Goal: Task Accomplishment & Management: Manage account settings

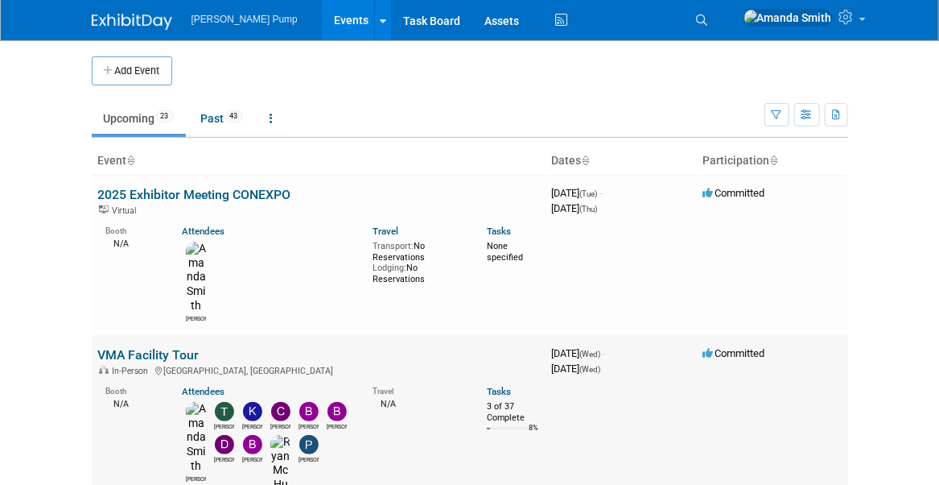
click at [167, 347] on link "VMA Facility Tour" at bounding box center [148, 354] width 101 height 15
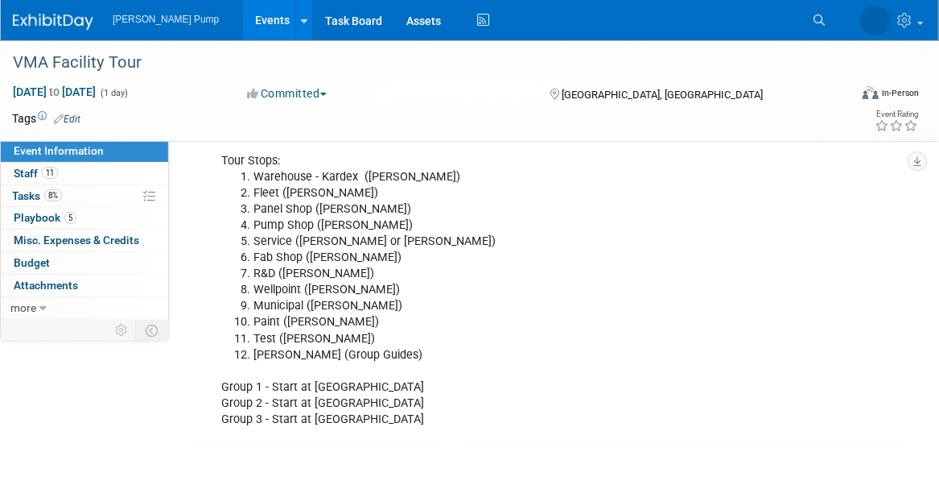
scroll to position [322, 0]
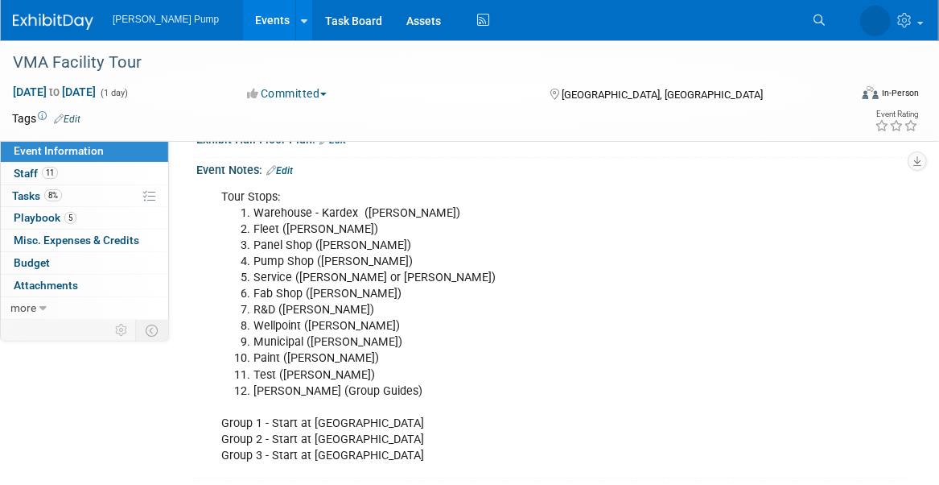
click at [369, 452] on div "Tour Stops: Warehouse - Kardex ([PERSON_NAME]) Fleet ([PERSON_NAME]) Panel Shop…" at bounding box center [487, 326] width 554 height 291
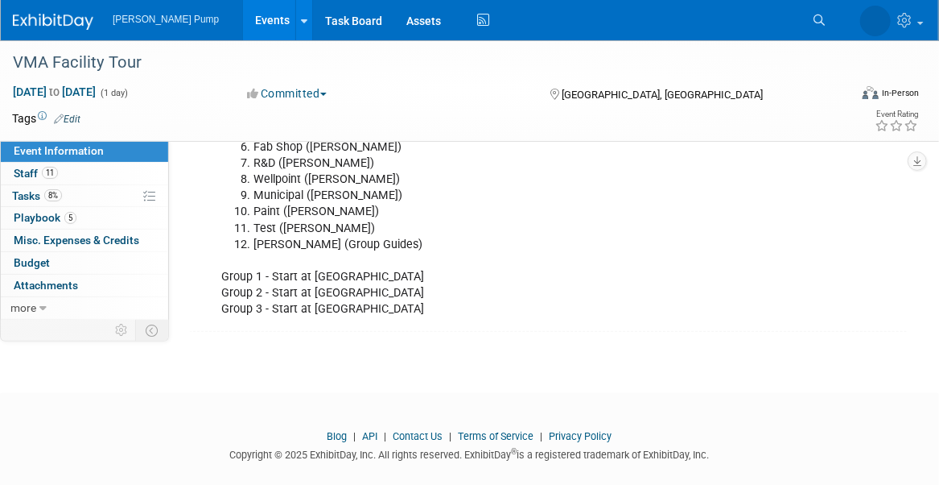
scroll to position [483, 0]
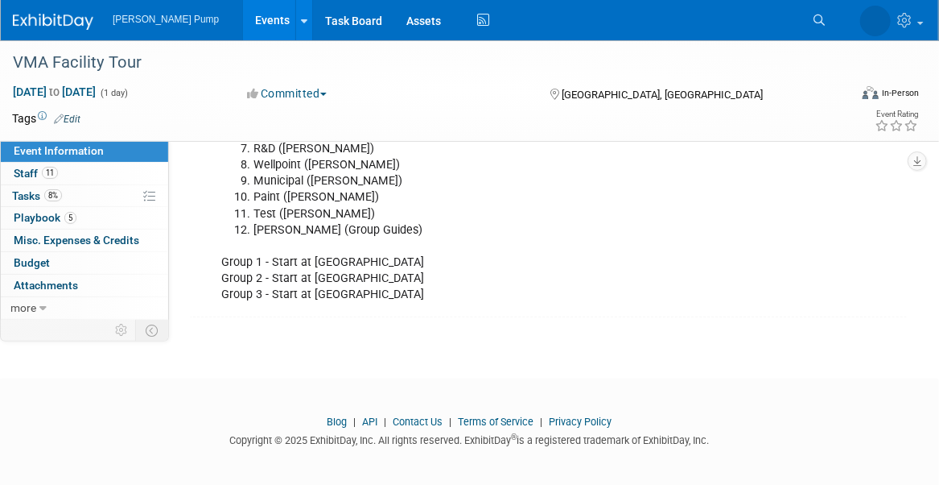
click at [355, 295] on div "Tour Stops: Warehouse - Kardex ([PERSON_NAME]) Fleet ([PERSON_NAME]) Panel Shop…" at bounding box center [487, 165] width 554 height 291
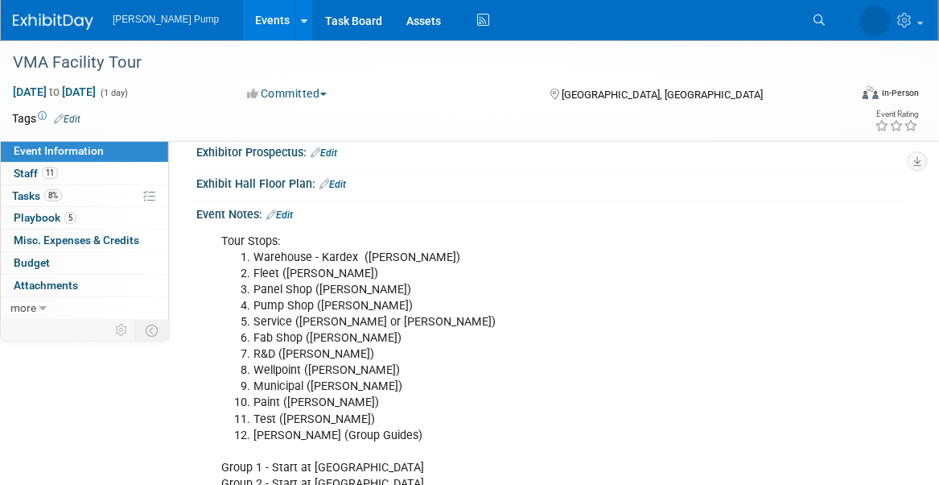
scroll to position [241, 0]
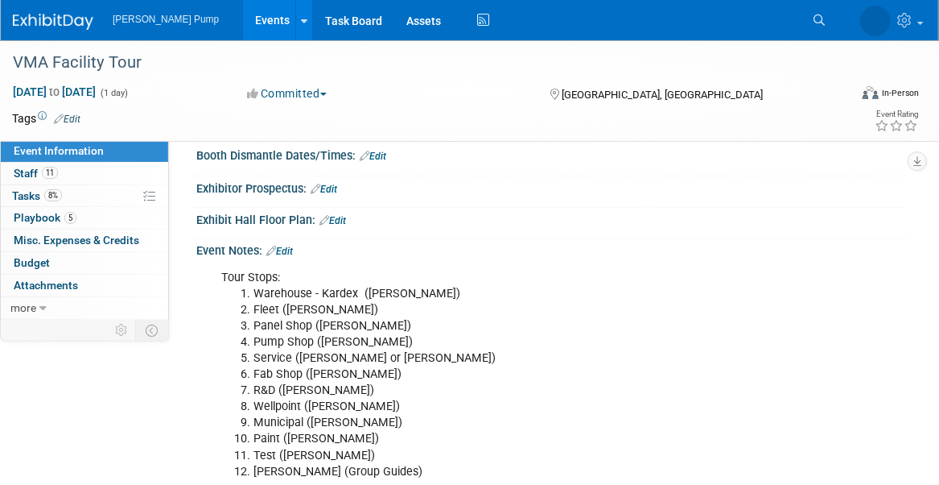
click at [419, 327] on li "Panel Shop ([PERSON_NAME])" at bounding box center [504, 326] width 501 height 16
click at [533, 318] on li "Panel Shop ([PERSON_NAME])" at bounding box center [504, 326] width 501 height 16
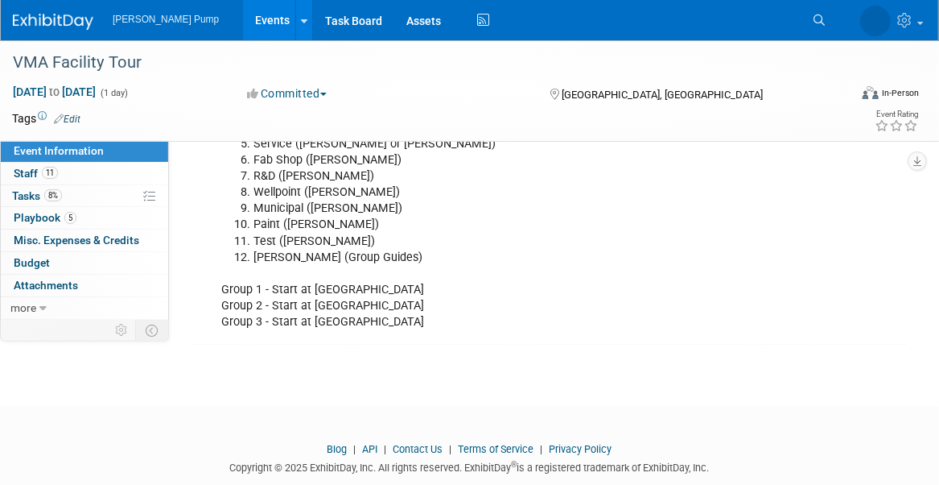
scroll to position [483, 0]
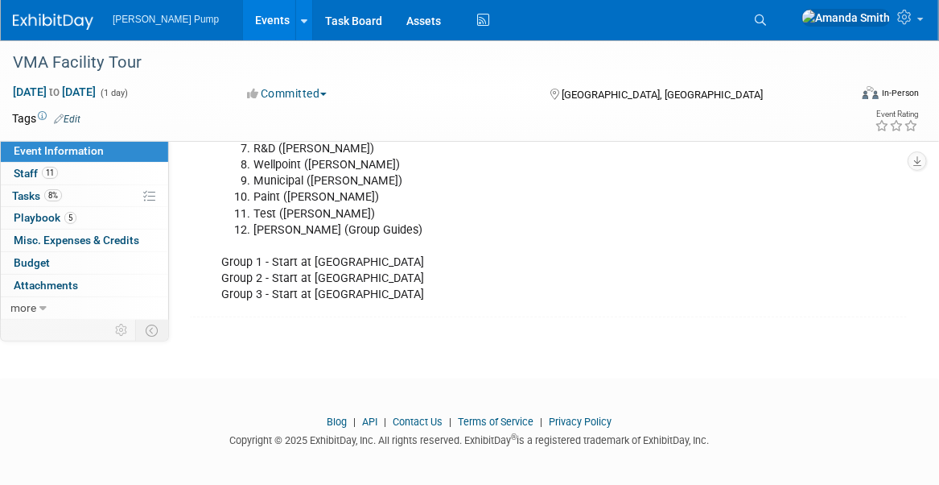
click at [357, 287] on div "Tour Stops: Warehouse - Kardex ([PERSON_NAME]) Fleet ([PERSON_NAME]) Panel Shop…" at bounding box center [487, 165] width 554 height 291
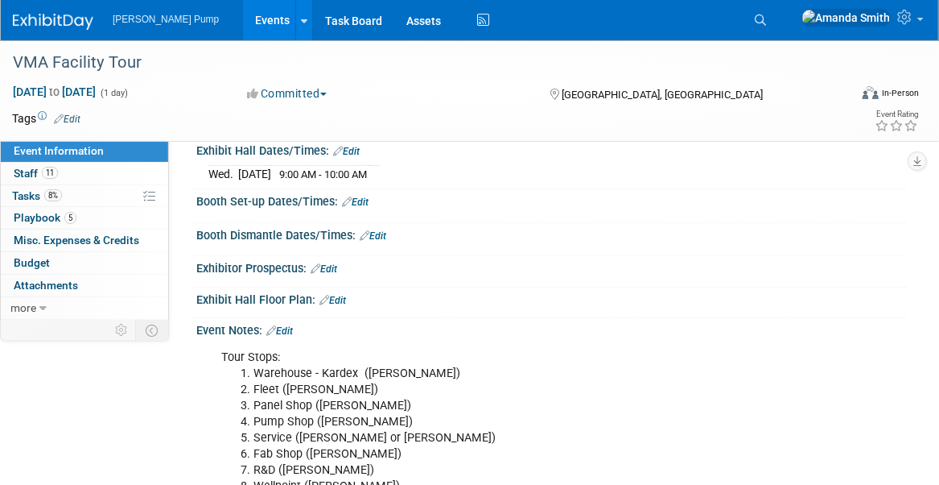
scroll to position [161, 0]
click at [297, 326] on div "Event Notes: Edit" at bounding box center [551, 329] width 711 height 21
click at [288, 327] on link "Edit" at bounding box center [279, 331] width 27 height 11
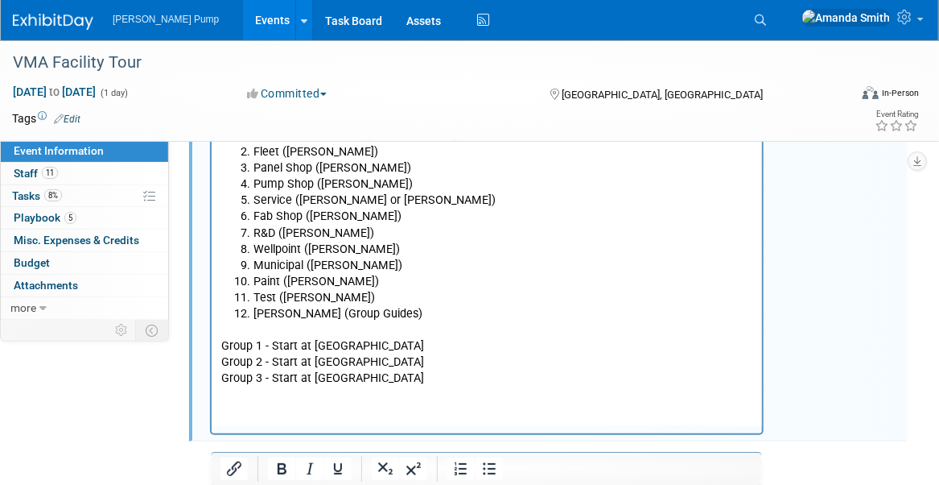
scroll to position [402, 0]
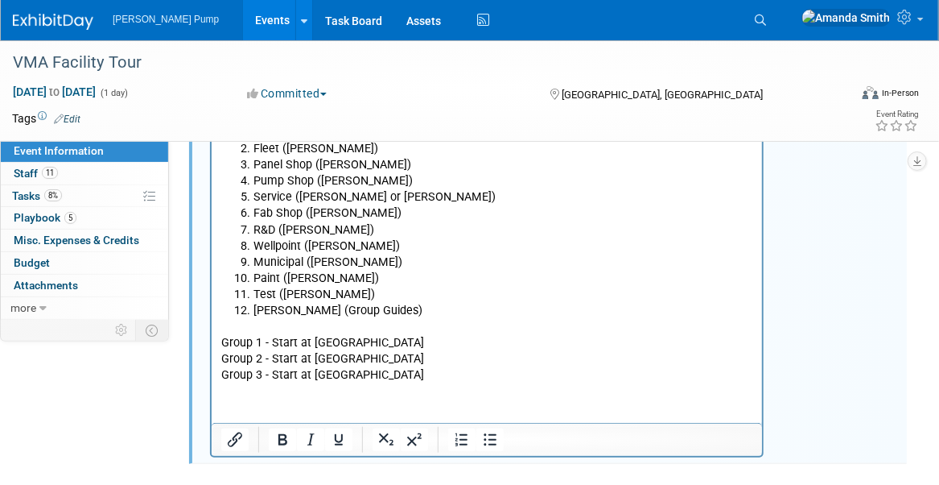
click at [374, 372] on p "Group 1 - Start at Warehouse Group 2 - Start at Pump Shop Group 3 - Start at We…" at bounding box center [487, 350] width 532 height 64
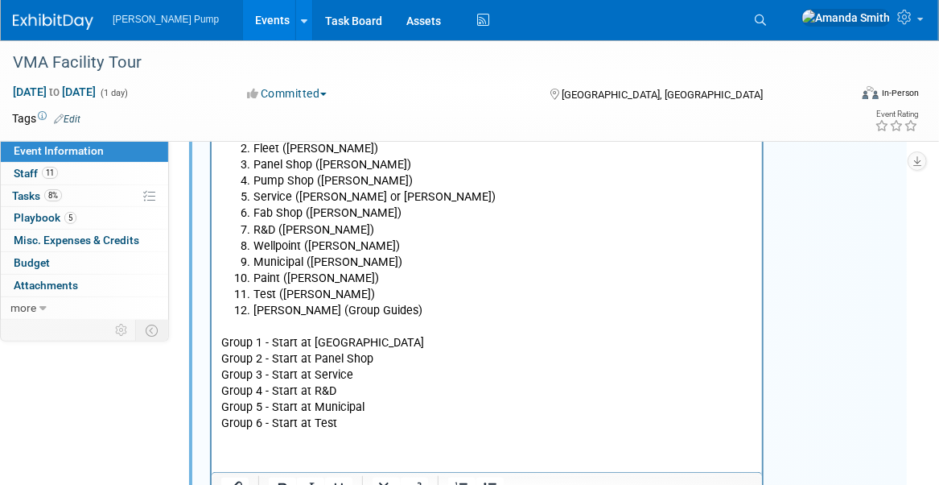
click at [430, 392] on p "Group 4 - Start at R&D" at bounding box center [487, 390] width 532 height 16
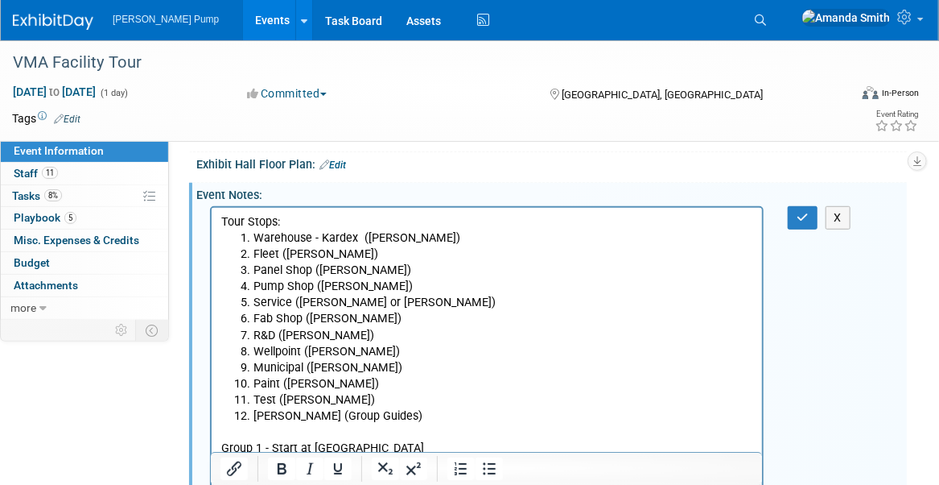
scroll to position [278, 0]
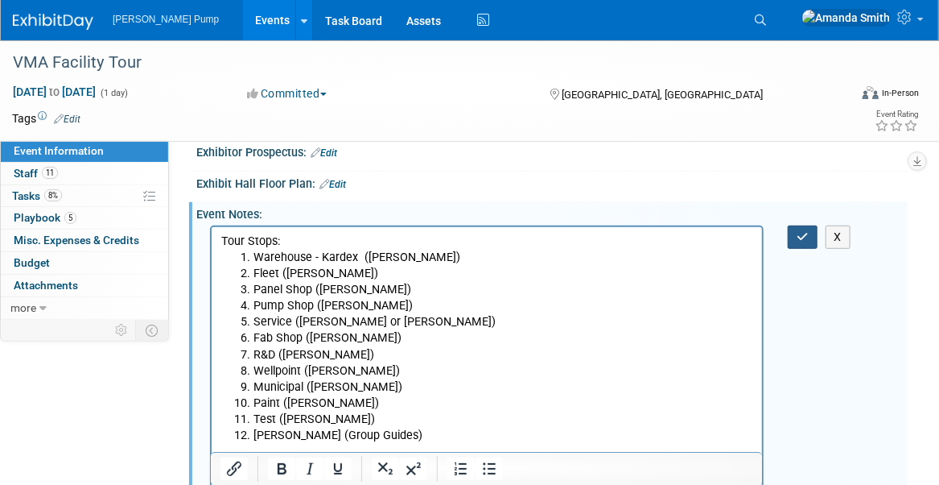
click at [807, 238] on button "button" at bounding box center [803, 236] width 30 height 23
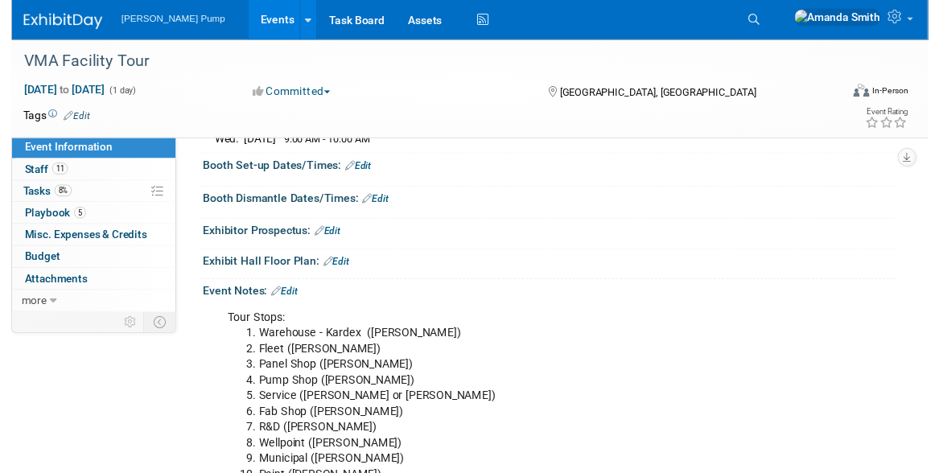
scroll to position [0, 0]
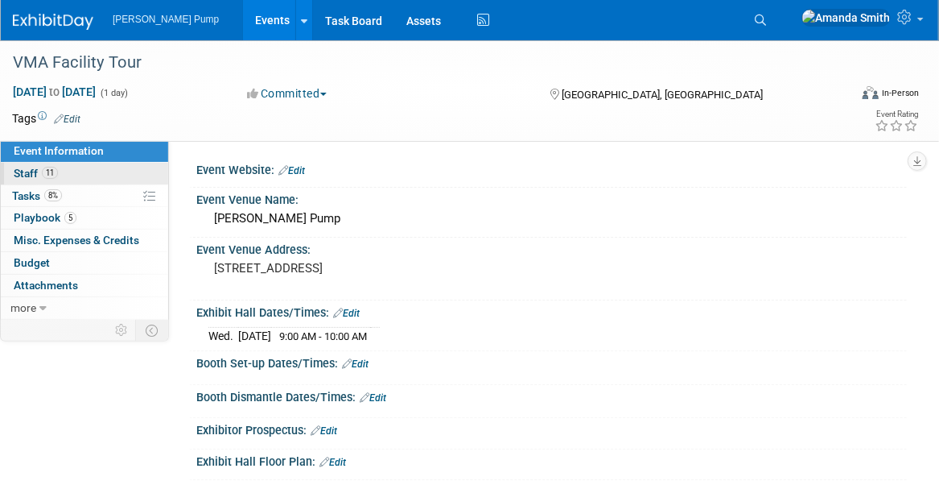
click at [93, 173] on link "11 Staff 11" at bounding box center [84, 174] width 167 height 22
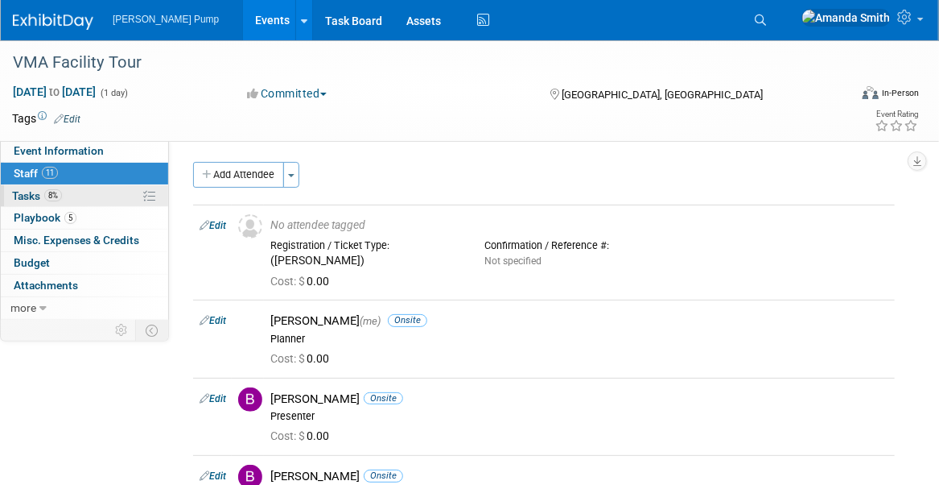
click at [89, 192] on link "8% Tasks 8%" at bounding box center [84, 196] width 167 height 22
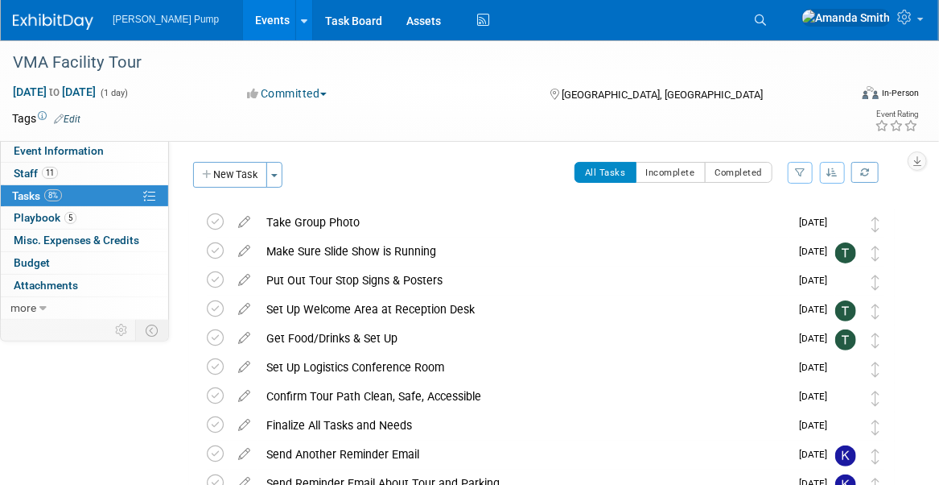
click at [840, 173] on button "button" at bounding box center [833, 173] width 26 height 22
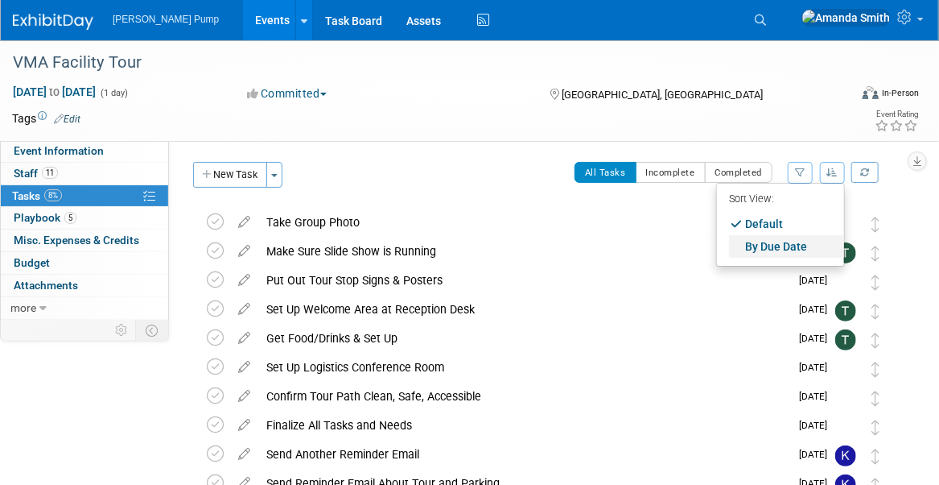
click at [799, 241] on link "By Due Date" at bounding box center [786, 246] width 115 height 23
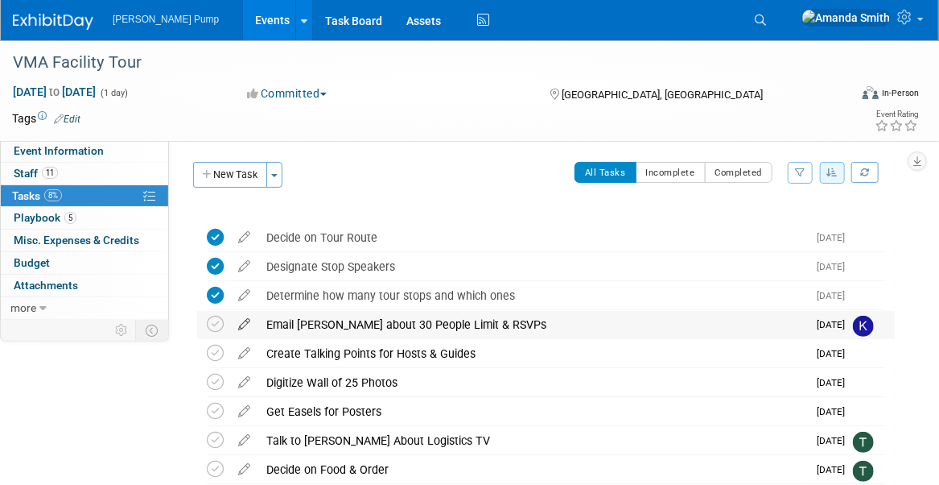
click at [239, 322] on icon at bounding box center [244, 321] width 28 height 20
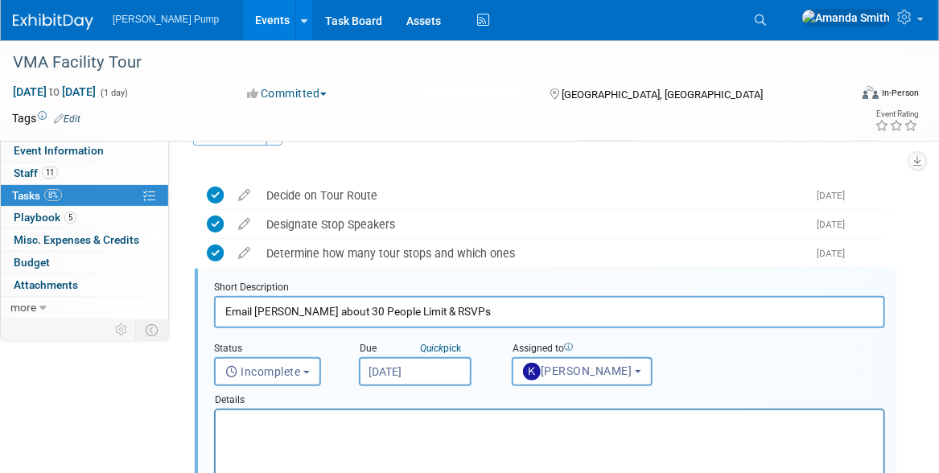
scroll to position [74, 0]
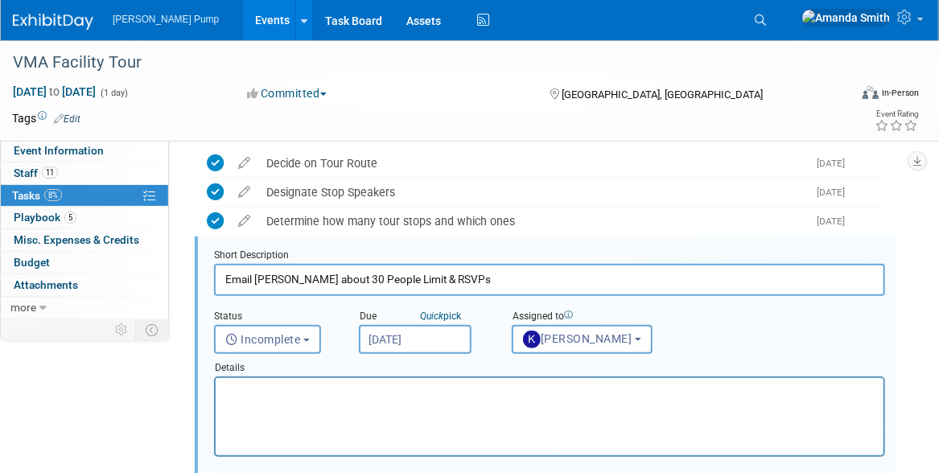
click at [337, 278] on input "Email Jessica about 30 People Limit & RSVPs" at bounding box center [549, 279] width 671 height 31
click at [376, 280] on input "Email Jessica about 60 People Limit & RSVPs" at bounding box center [549, 279] width 671 height 31
type input "Email Jessica about 60 Person Limit & RSVPs"
click at [687, 355] on div "Details" at bounding box center [549, 365] width 671 height 23
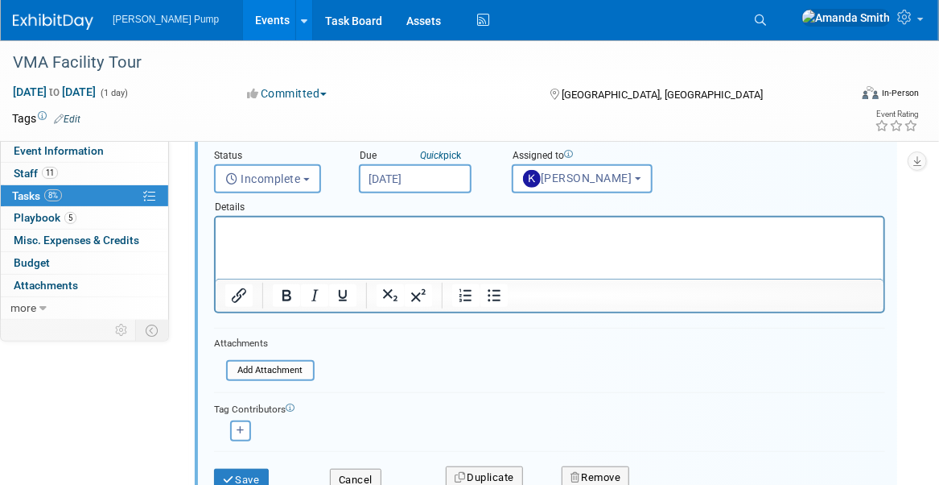
scroll to position [316, 0]
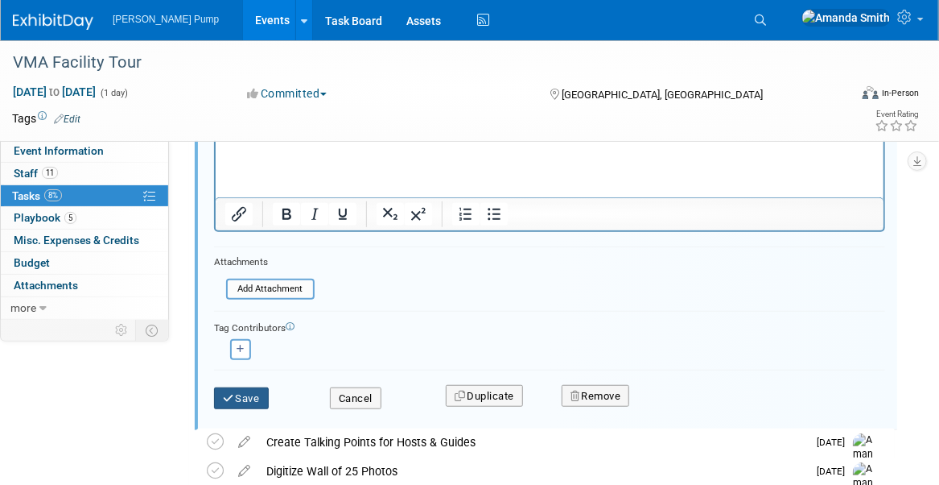
click at [237, 395] on button "Save" at bounding box center [241, 398] width 55 height 23
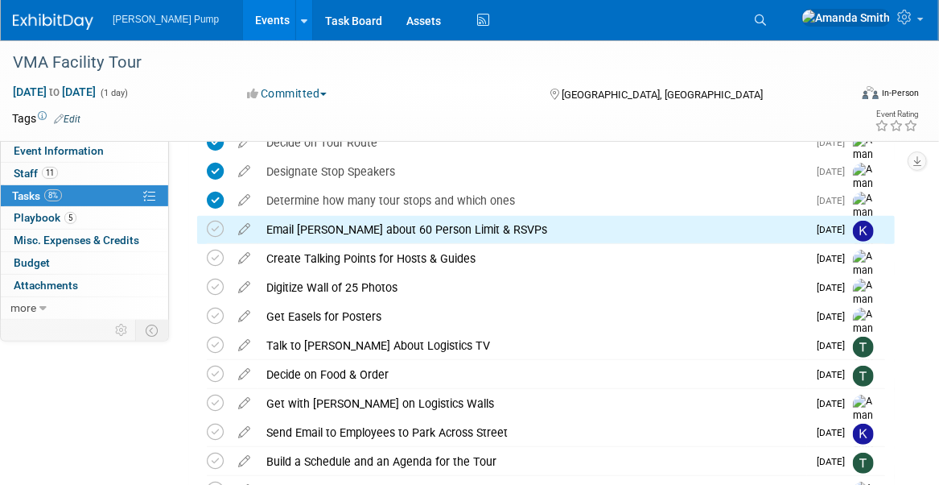
scroll to position [74, 0]
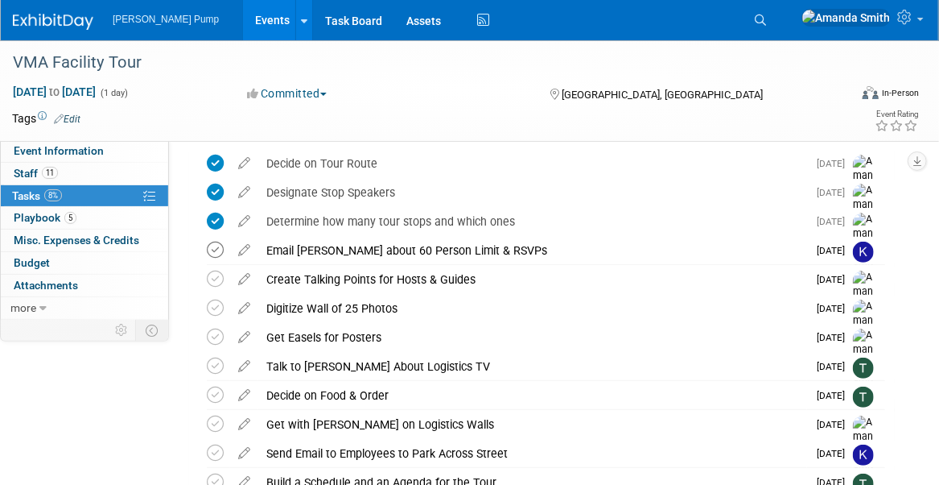
click at [218, 248] on icon at bounding box center [215, 249] width 17 height 17
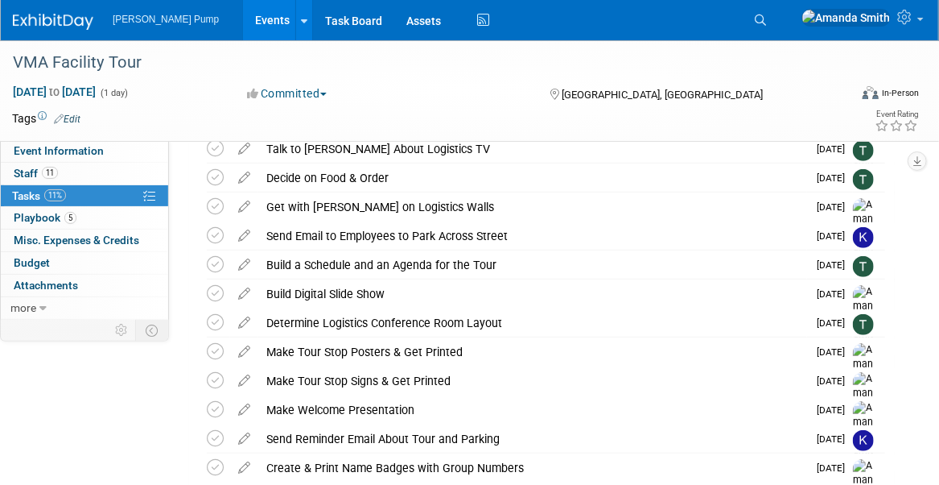
scroll to position [264, 0]
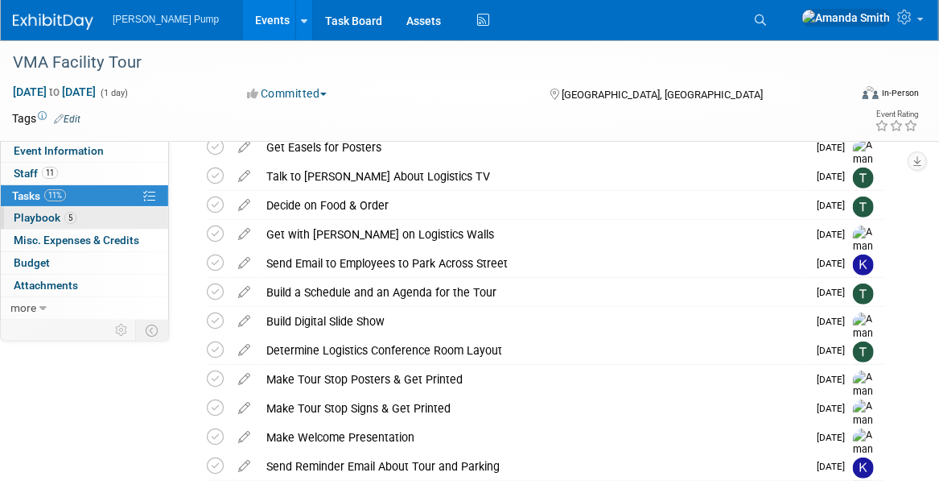
click at [53, 216] on span "Playbook 5" at bounding box center [45, 217] width 63 height 13
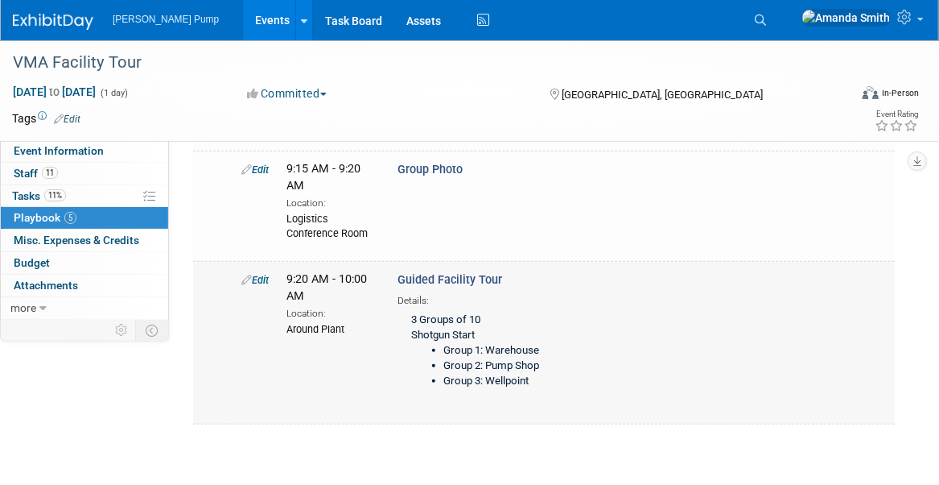
scroll to position [322, 0]
click at [492, 385] on li "Group 3: Wellpoint" at bounding box center [572, 380] width 257 height 15
click at [258, 275] on link "Edit" at bounding box center [254, 279] width 27 height 12
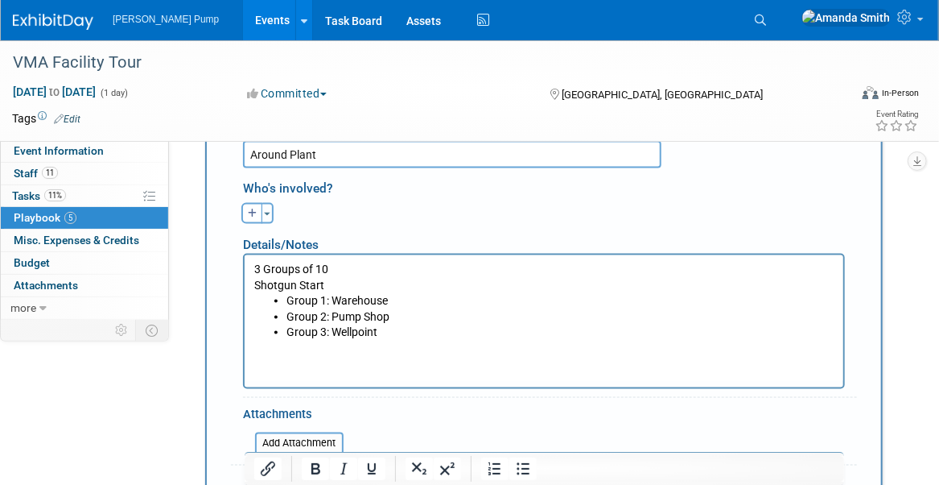
scroll to position [801, 0]
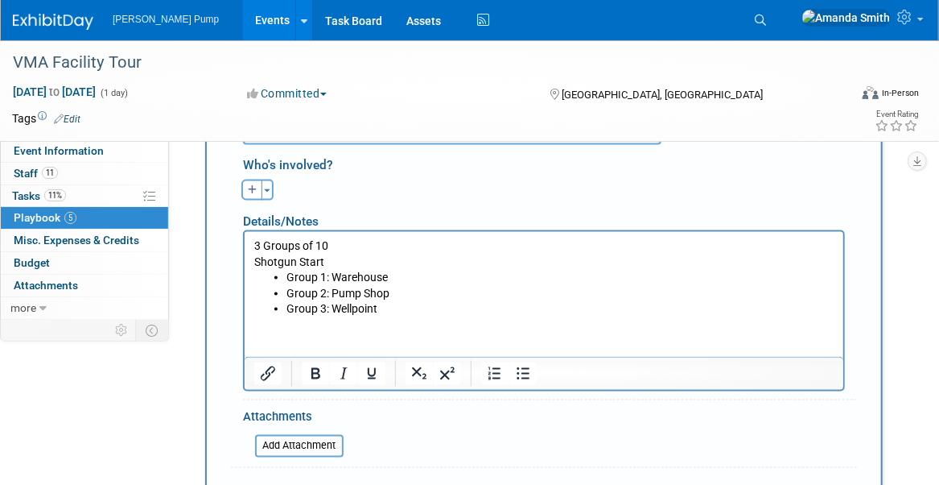
click at [260, 243] on p "3 Groups of 10 Shotgun Start" at bounding box center [544, 253] width 580 height 31
drag, startPoint x: 332, startPoint y: 277, endPoint x: 383, endPoint y: 275, distance: 51.5
click at [383, 275] on li "Group 1: Warehouse" at bounding box center [560, 278] width 548 height 16
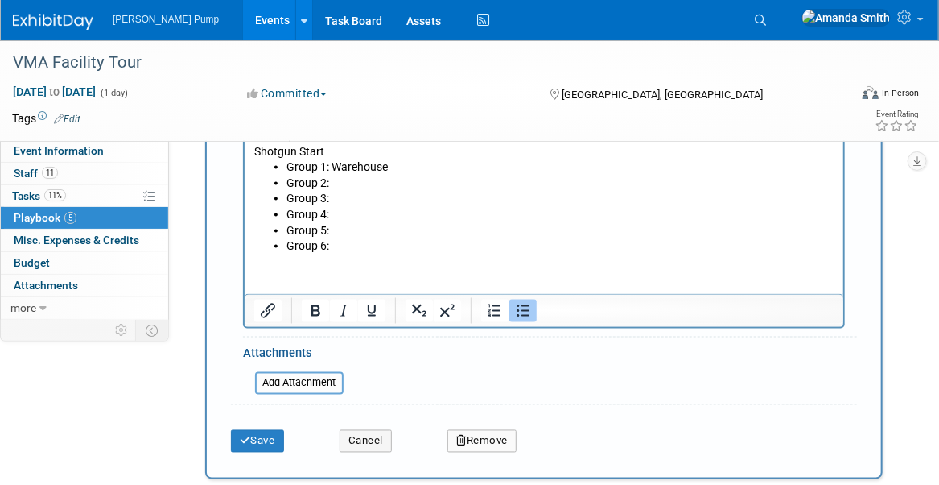
scroll to position [881, 0]
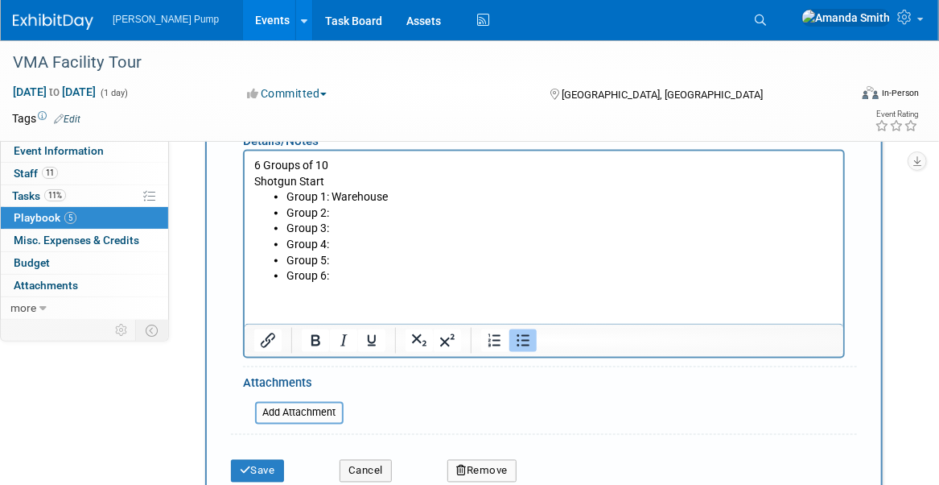
click at [261, 469] on button "Save" at bounding box center [257, 471] width 53 height 23
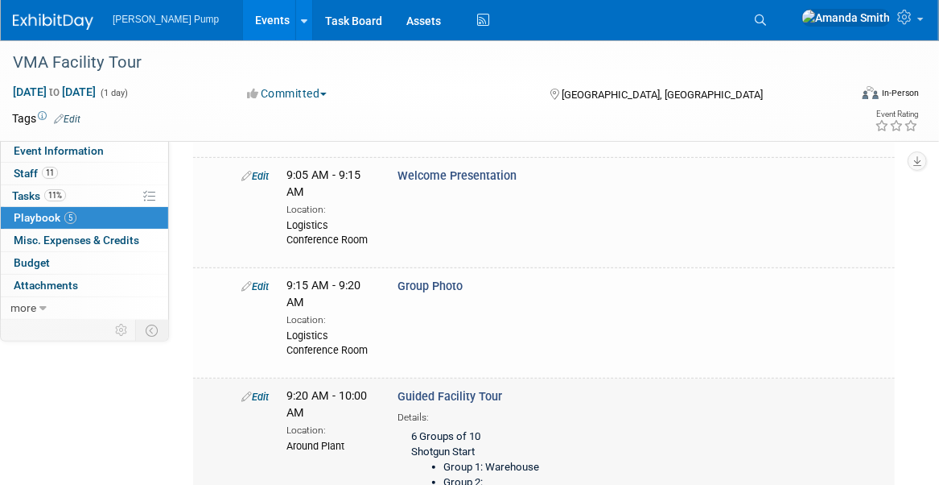
scroll to position [379, 0]
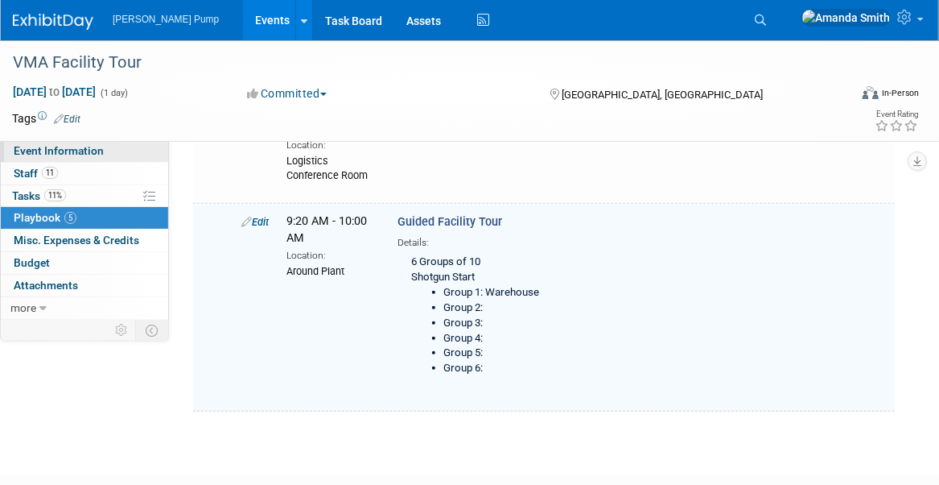
click at [68, 145] on span "Event Information" at bounding box center [59, 150] width 90 height 13
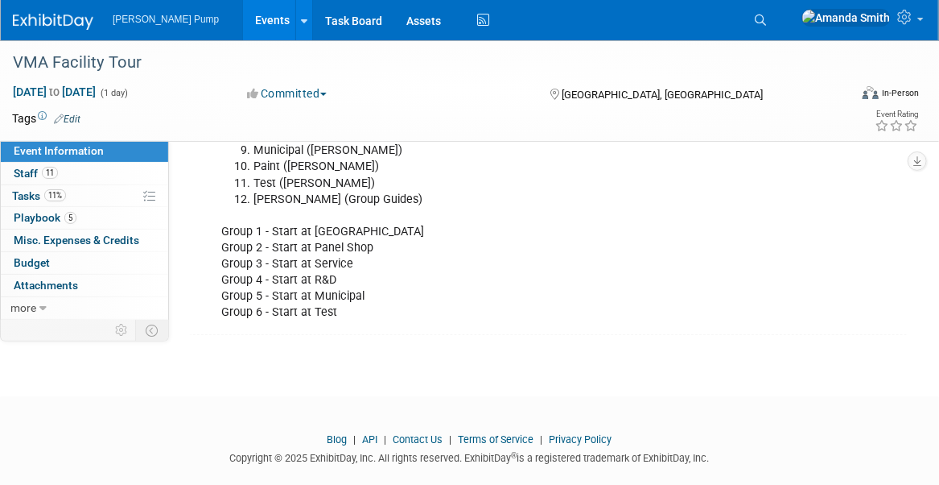
scroll to position [533, 0]
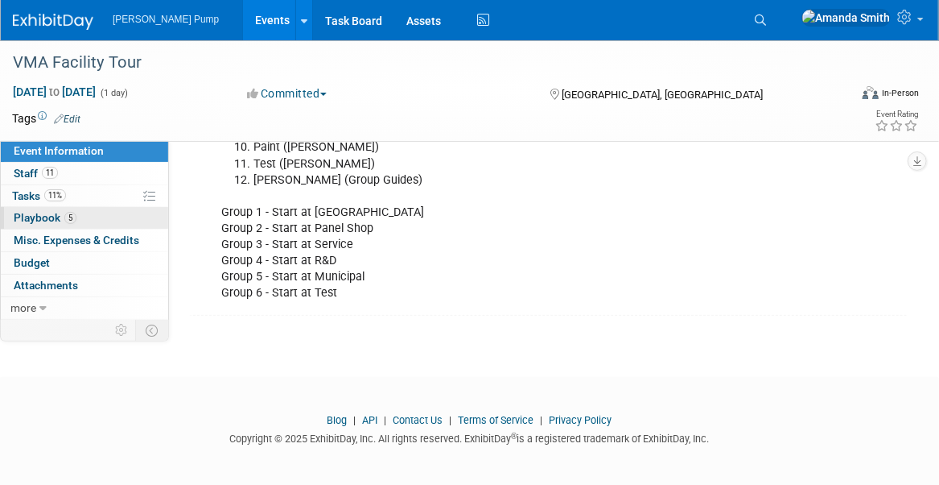
drag, startPoint x: 39, startPoint y: 219, endPoint x: 48, endPoint y: 220, distance: 9.7
click at [39, 219] on span "Playbook 5" at bounding box center [45, 217] width 63 height 13
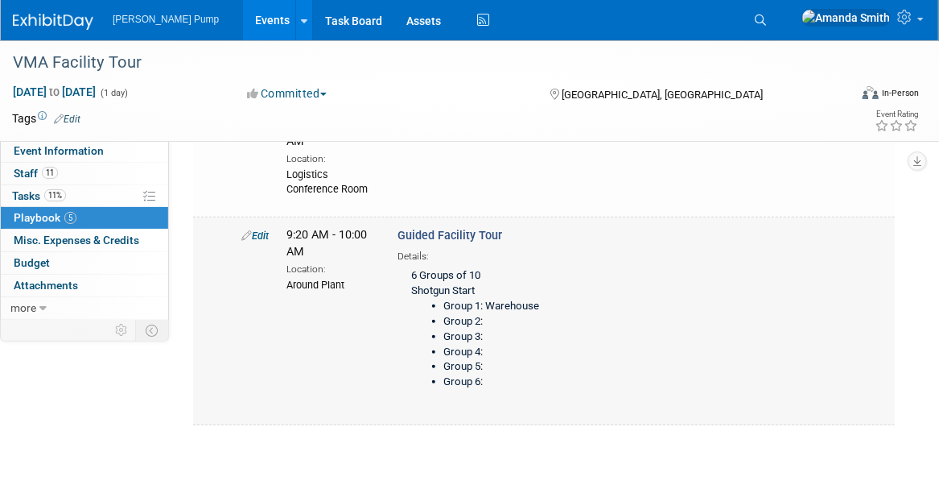
scroll to position [402, 0]
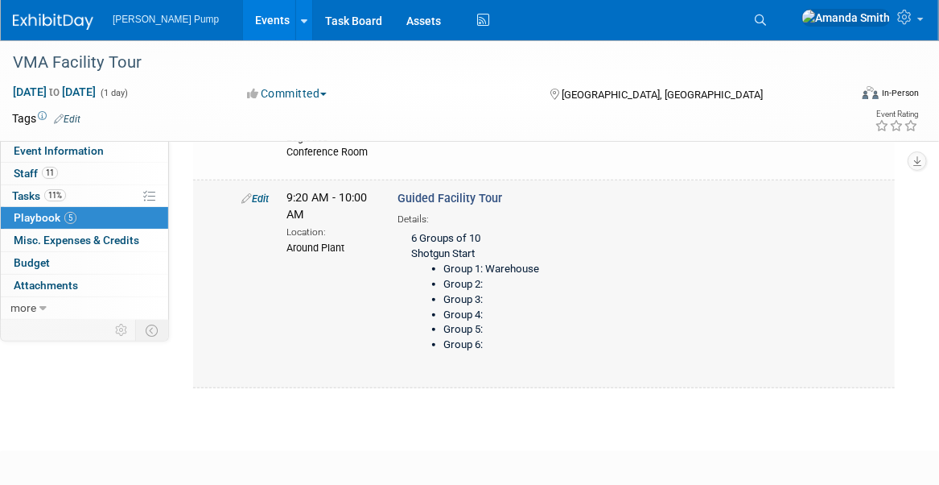
click at [262, 192] on link "Edit" at bounding box center [254, 198] width 27 height 12
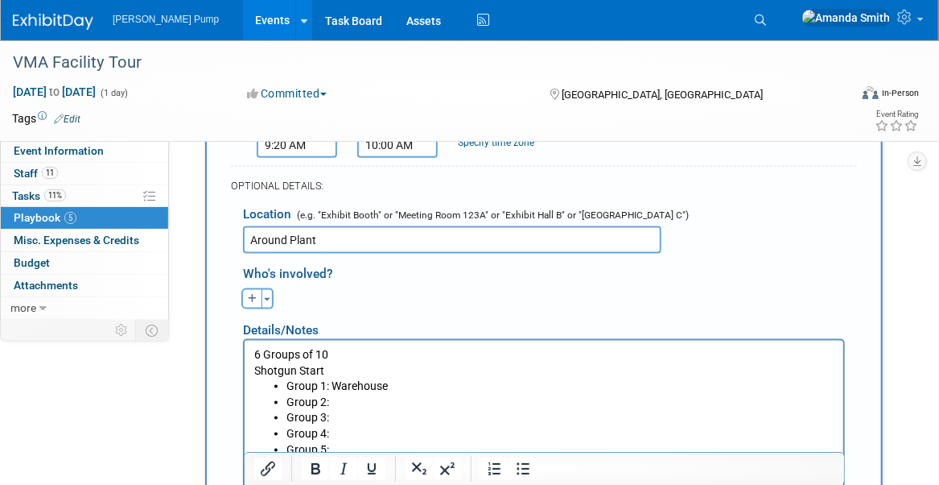
scroll to position [881, 0]
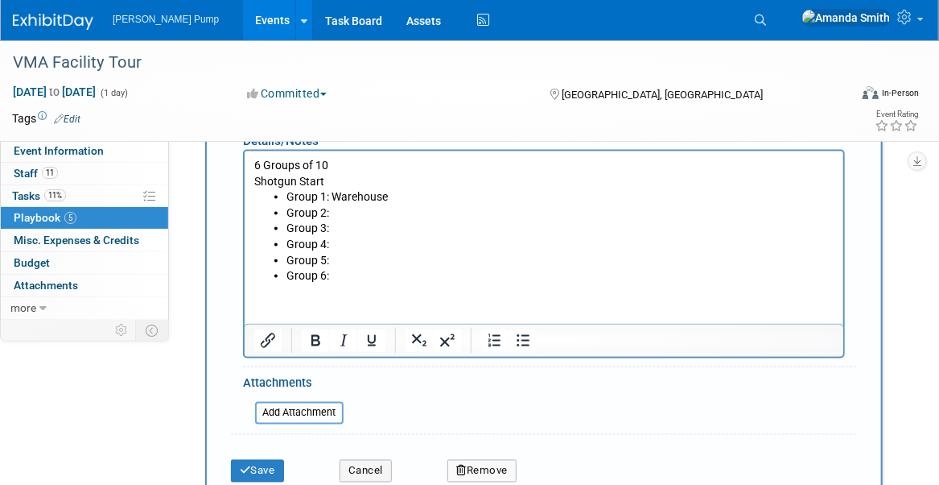
click at [350, 213] on li "Group 2:" at bounding box center [560, 213] width 548 height 16
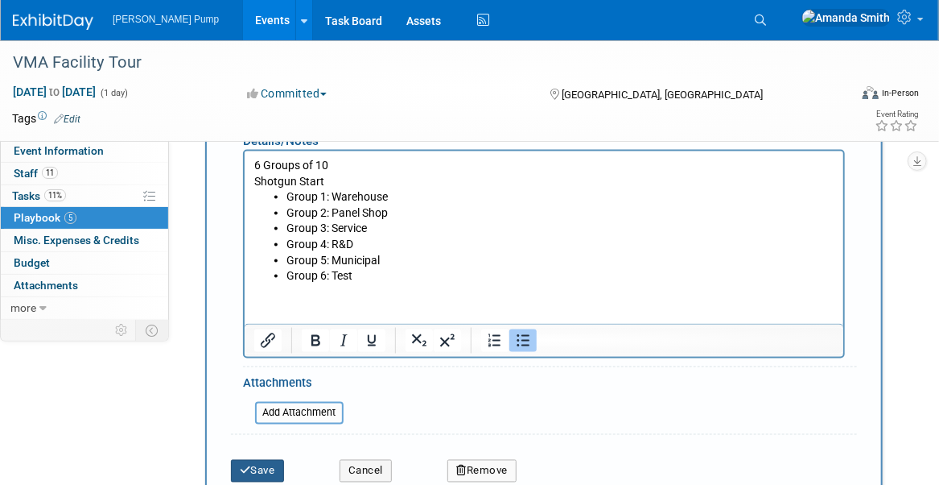
click at [271, 462] on button "Save" at bounding box center [257, 471] width 53 height 23
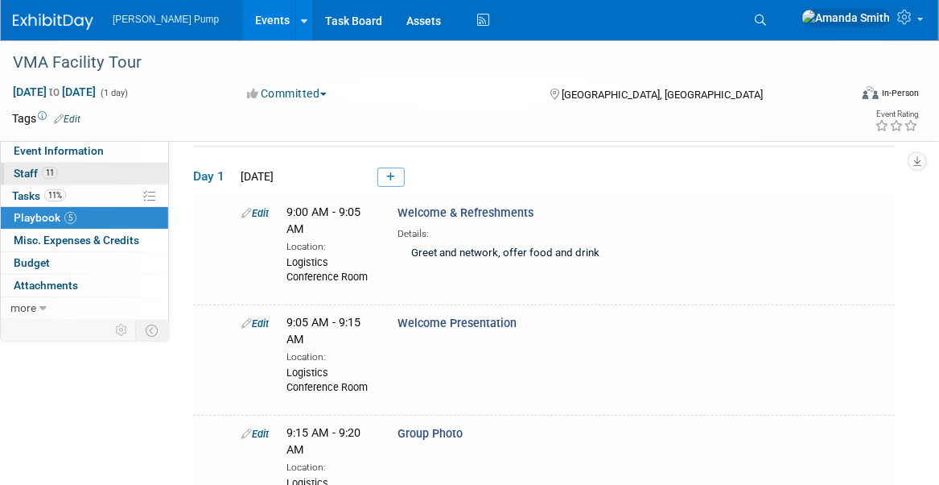
scroll to position [0, 0]
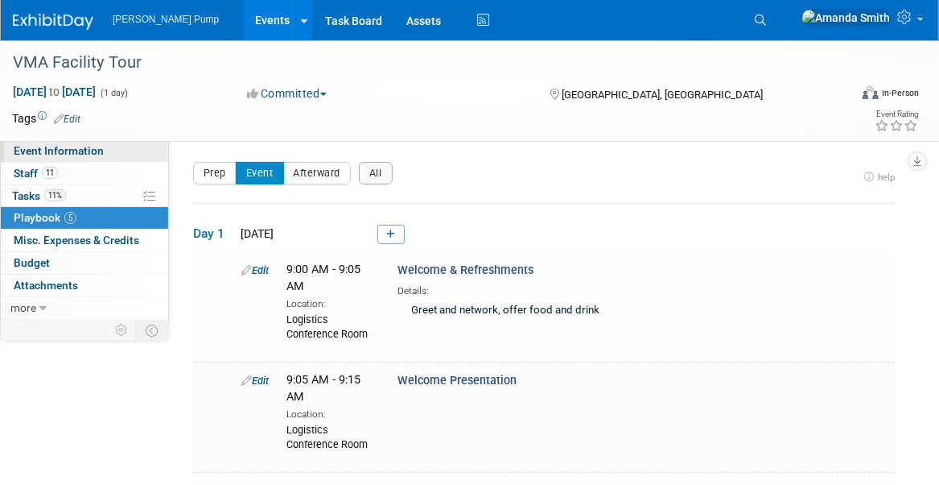
click at [91, 149] on span "Event Information" at bounding box center [59, 150] width 90 height 13
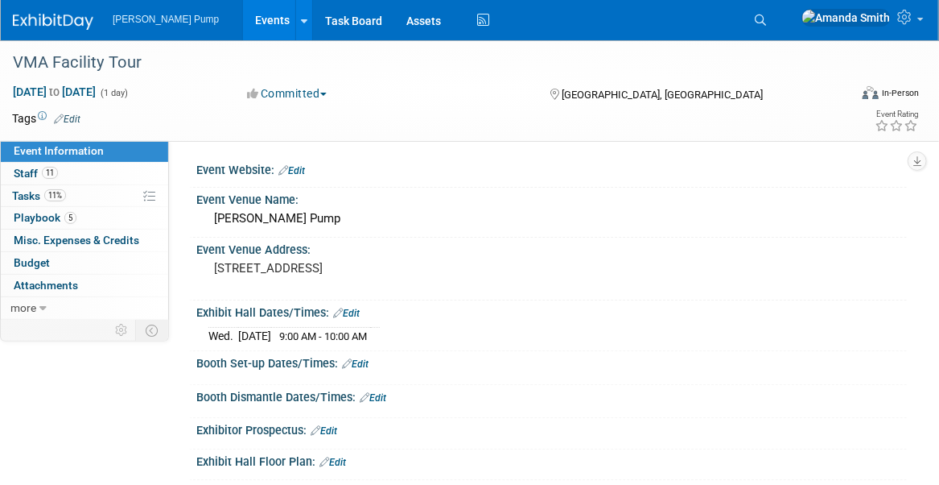
click at [243, 14] on link "Events" at bounding box center [272, 20] width 59 height 40
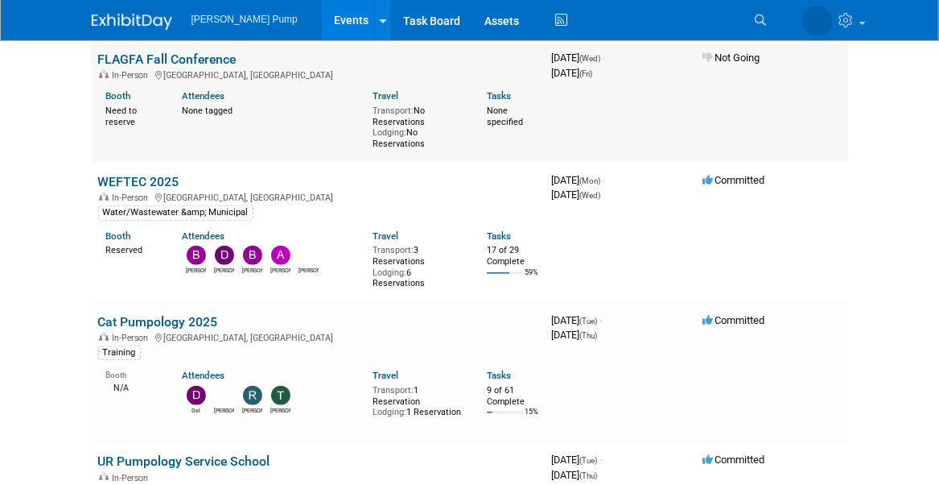
scroll to position [402, 0]
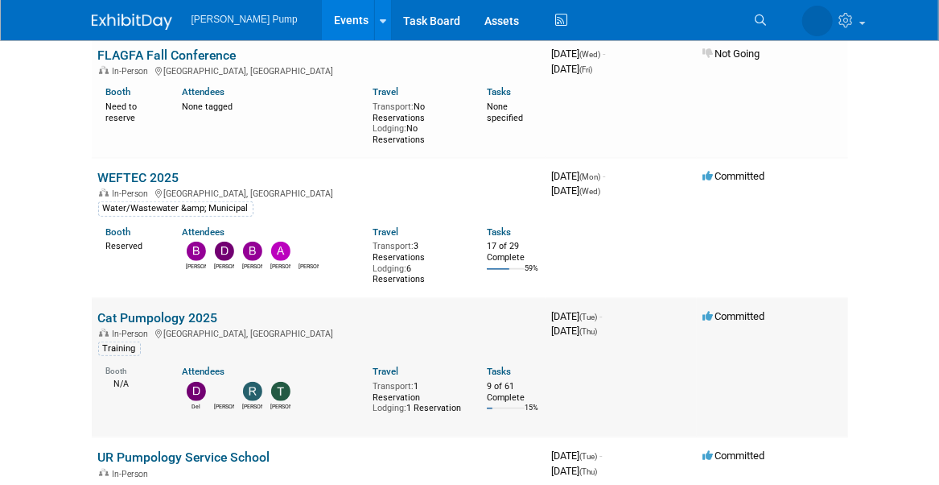
click at [167, 315] on link "Cat Pumpology 2025" at bounding box center [158, 317] width 120 height 15
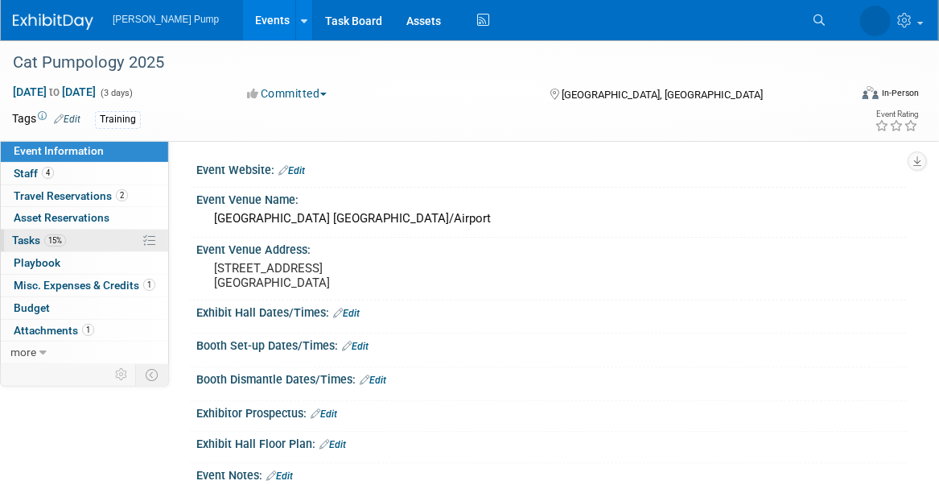
click at [52, 236] on span "15%" at bounding box center [55, 240] width 22 height 12
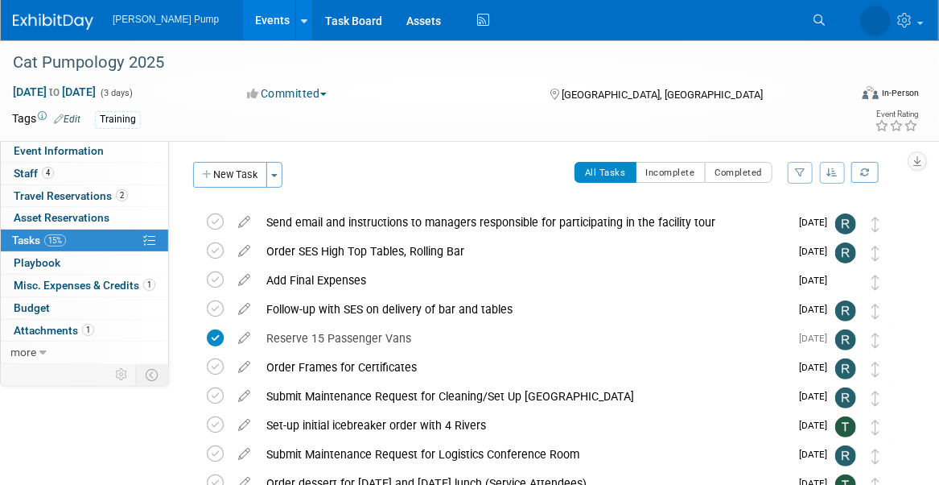
click at [833, 171] on icon "button" at bounding box center [833, 172] width 11 height 10
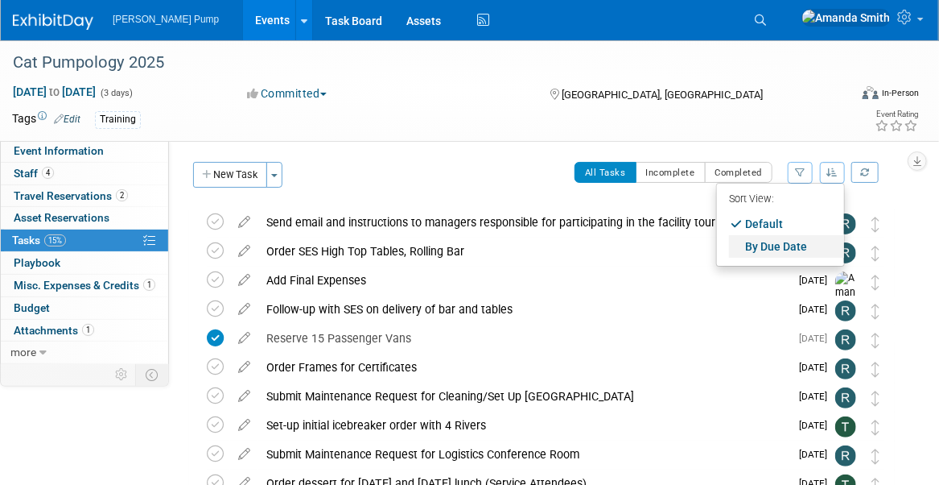
click at [792, 239] on link "By Due Date" at bounding box center [786, 246] width 115 height 23
